Goal: Communication & Community: Participate in discussion

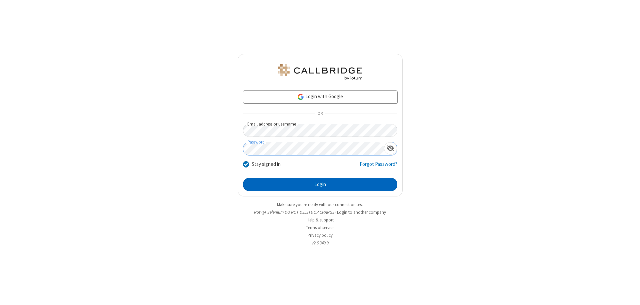
click at [320, 185] on button "Login" at bounding box center [320, 184] width 154 height 13
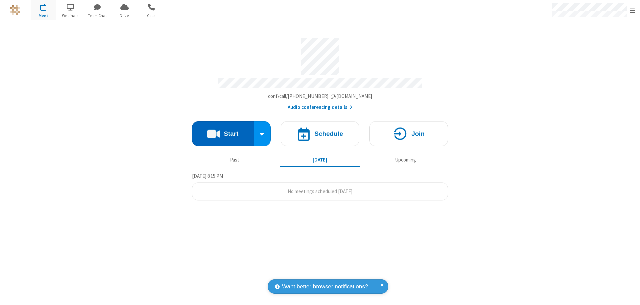
click at [223, 131] on button "Start" at bounding box center [223, 133] width 62 height 25
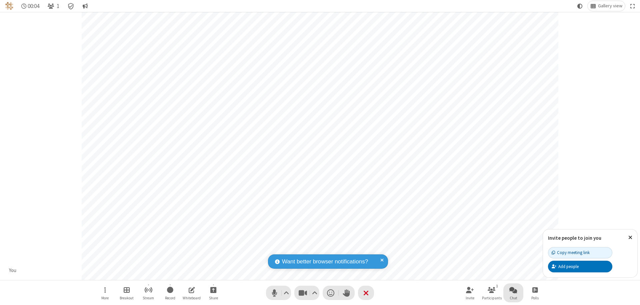
click at [513, 290] on span "Open chat" at bounding box center [513, 290] width 8 height 8
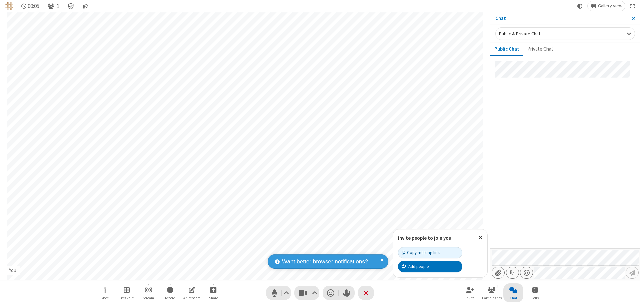
type input "C:\fakepath\doc_test.docx"
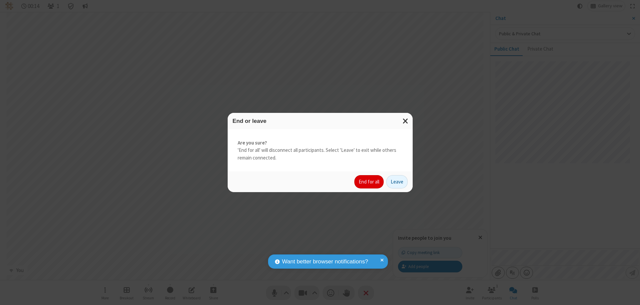
click at [369, 182] on button "End for all" at bounding box center [368, 181] width 29 height 13
